Goal: Information Seeking & Learning: Learn about a topic

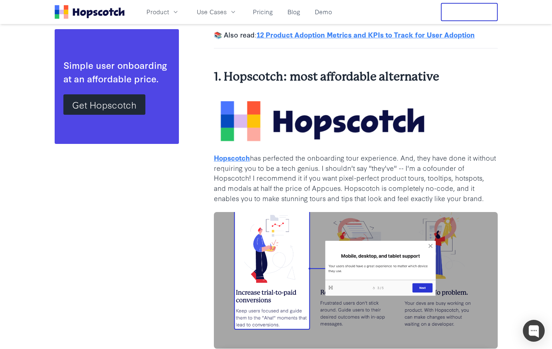
scroll to position [810, 0]
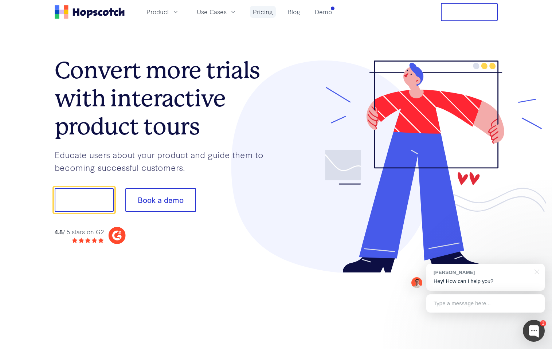
click at [258, 11] on link "Pricing" at bounding box center [263, 12] width 26 height 12
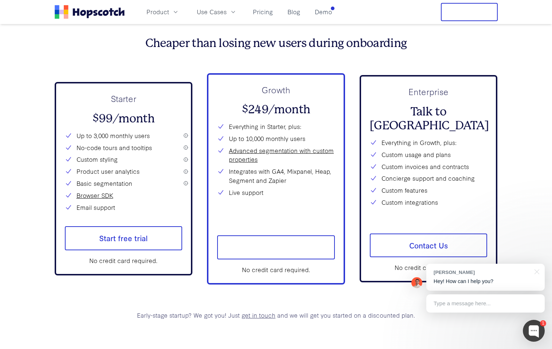
scroll to position [2688, 0]
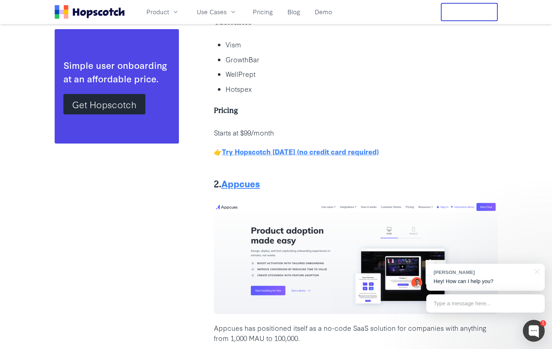
scroll to position [1717, 0]
